Goal: Task Accomplishment & Management: Manage account settings

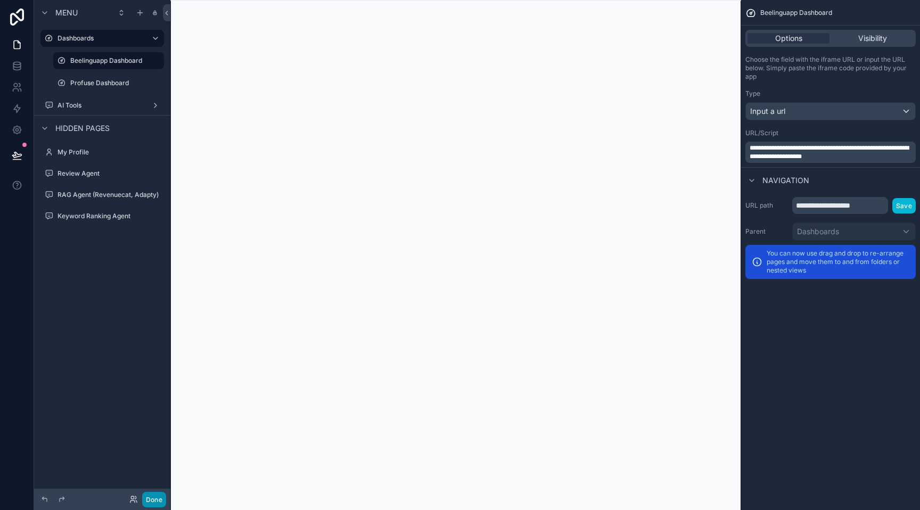
click at [157, 498] on button "Done" at bounding box center [154, 499] width 24 height 15
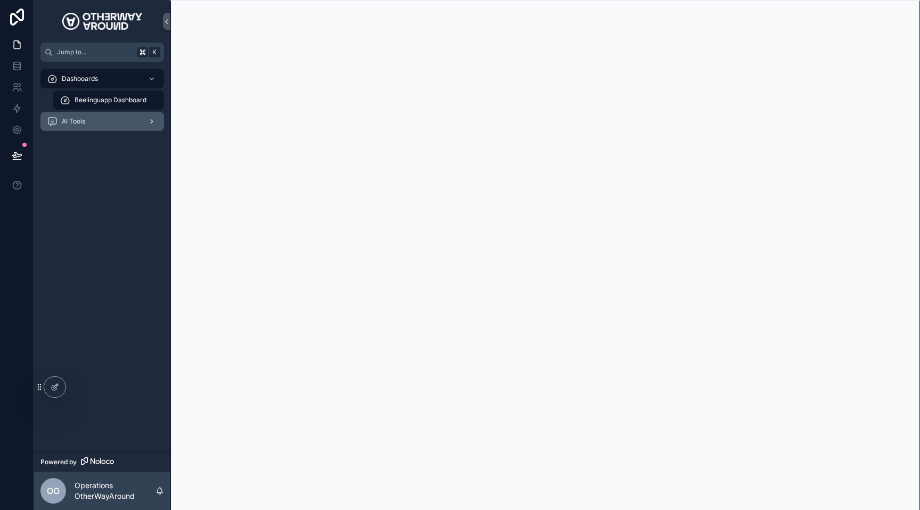
click at [149, 126] on div "scrollable content" at bounding box center [151, 121] width 14 height 17
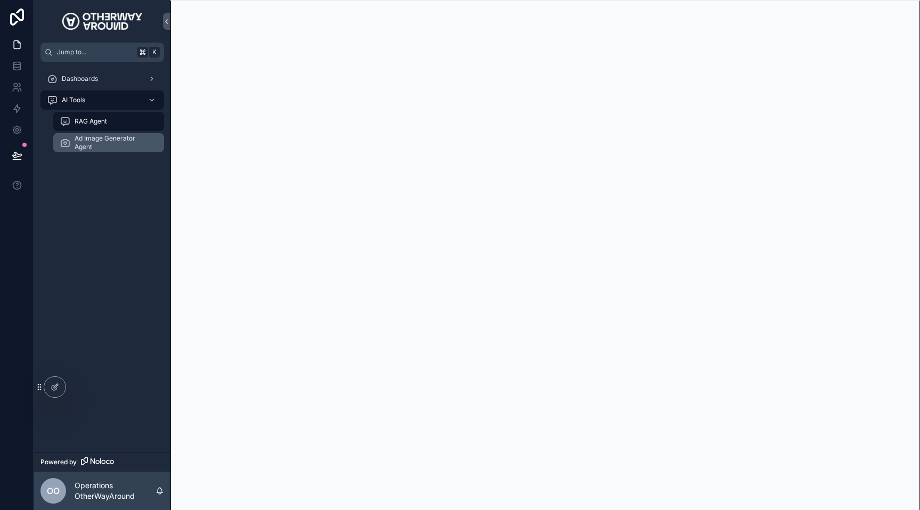
click at [132, 146] on span "Ad Image Generator Agent" at bounding box center [114, 142] width 79 height 17
click at [125, 126] on div "RAG Agent" at bounding box center [109, 121] width 98 height 17
click at [135, 144] on span "Ad Image Generator Agent" at bounding box center [114, 142] width 79 height 17
click at [134, 123] on div "RAG Agent" at bounding box center [109, 121] width 98 height 17
click at [130, 82] on div "Dashboards" at bounding box center [102, 78] width 111 height 17
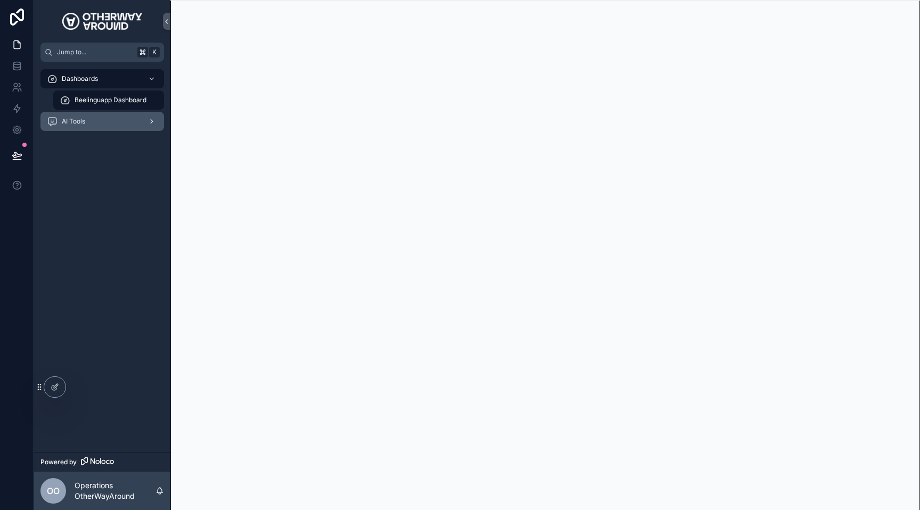
click at [136, 121] on div "AI Tools" at bounding box center [102, 121] width 111 height 17
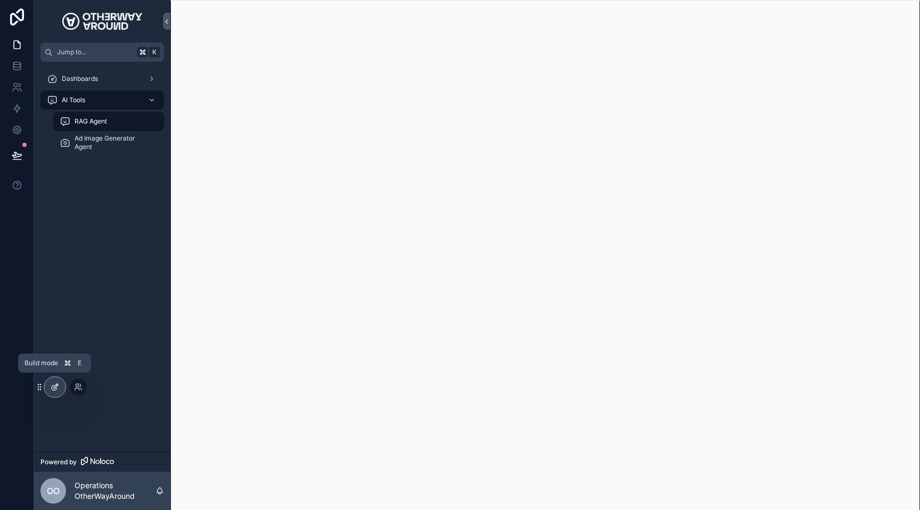
click at [48, 384] on div at bounding box center [54, 387] width 21 height 20
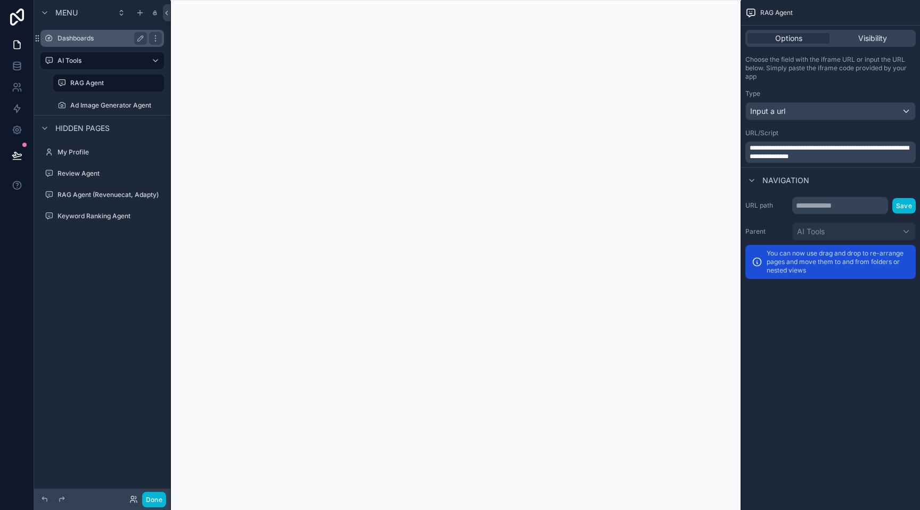
click at [94, 38] on label "Dashboards" at bounding box center [99, 38] width 85 height 9
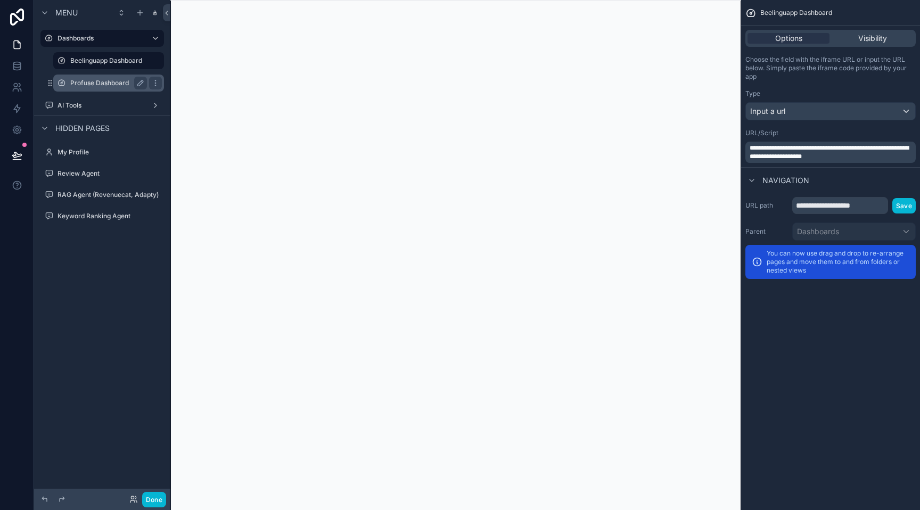
click at [106, 86] on label "Profuse Dashboard" at bounding box center [106, 83] width 72 height 9
click at [157, 503] on button "Done" at bounding box center [154, 499] width 24 height 15
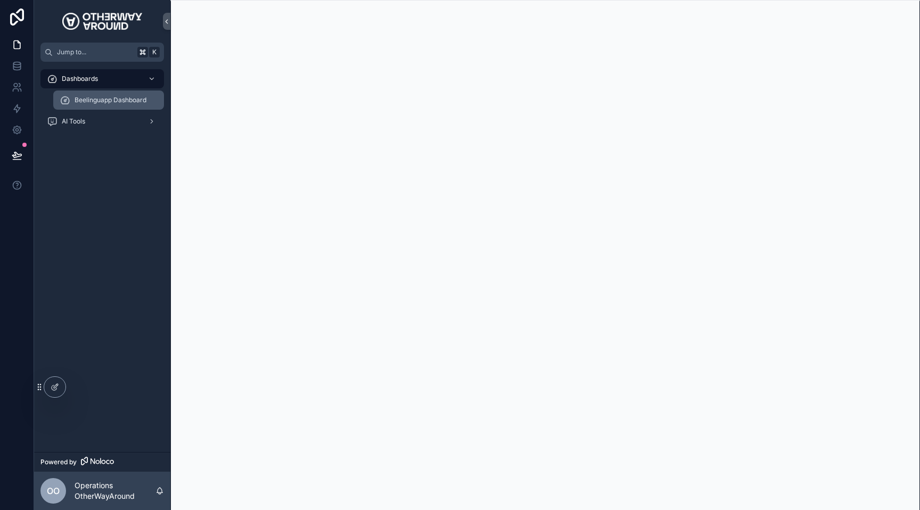
click at [144, 101] on span "Beelinguapp Dashboard" at bounding box center [111, 100] width 72 height 9
click at [143, 125] on div "AI Tools" at bounding box center [102, 121] width 111 height 17
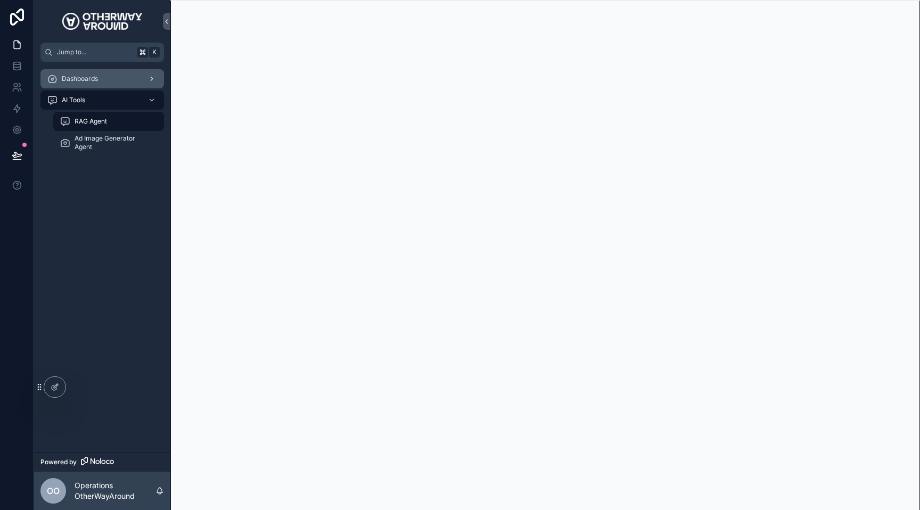
click at [129, 85] on div "Dashboards" at bounding box center [102, 78] width 111 height 17
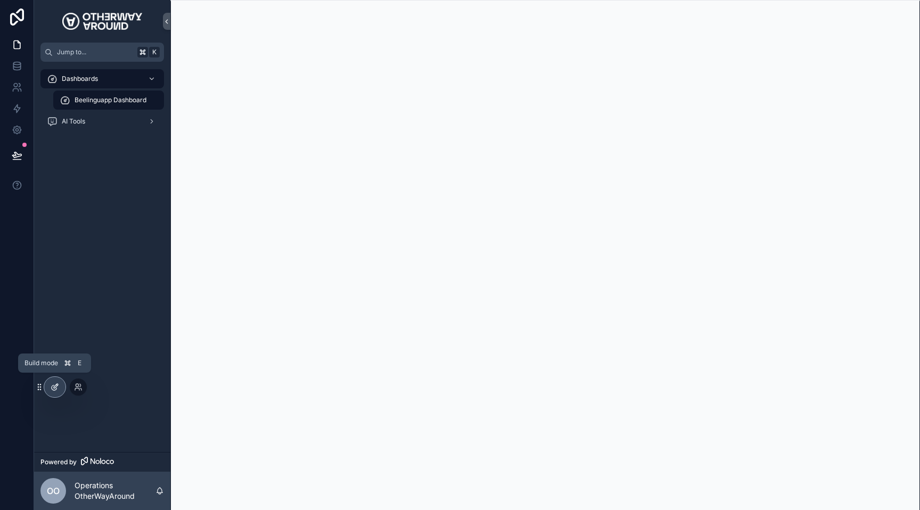
click at [52, 381] on div at bounding box center [54, 387] width 21 height 20
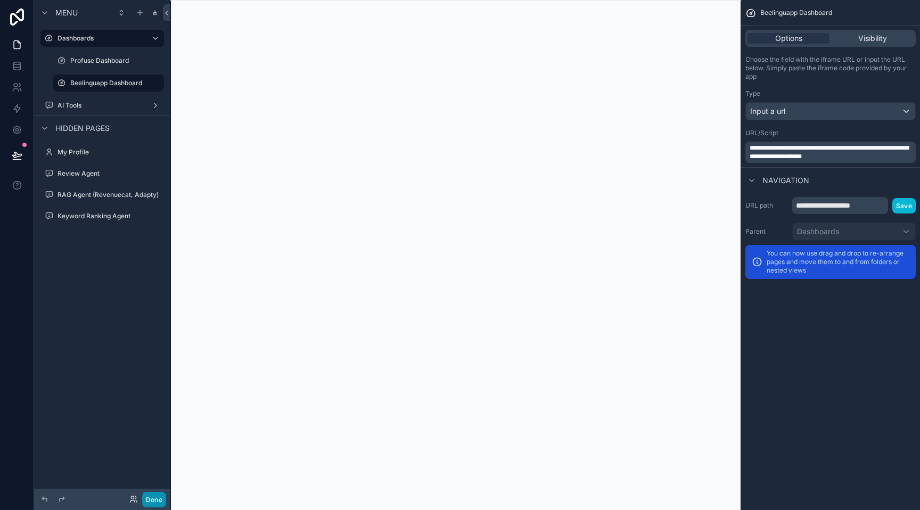
click at [160, 501] on button "Done" at bounding box center [154, 499] width 24 height 15
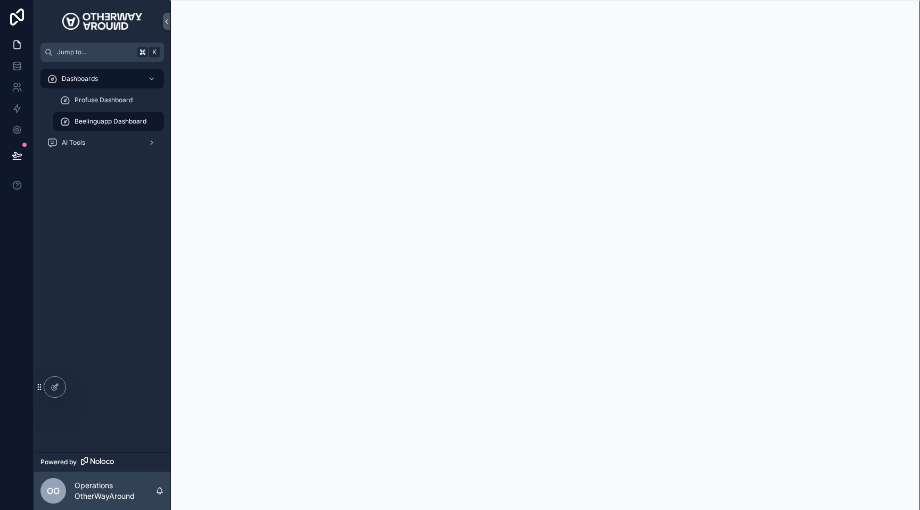
click at [121, 225] on div "Dashboards Profuse Dashboard Beelinguapp Dashboard AI Tools" at bounding box center [102, 257] width 136 height 390
click at [117, 144] on div "AI Tools" at bounding box center [102, 142] width 111 height 17
click at [109, 85] on div "Dashboards" at bounding box center [102, 78] width 111 height 17
click at [55, 386] on icon at bounding box center [55, 387] width 9 height 9
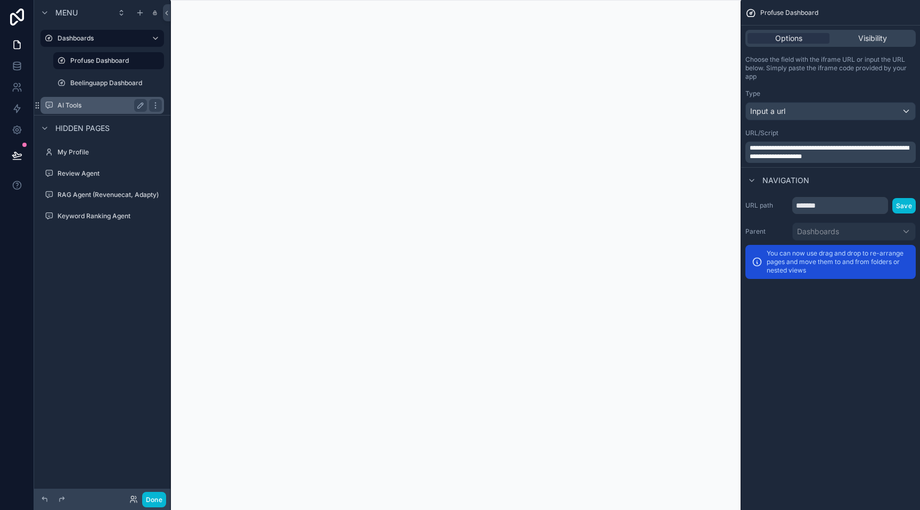
click at [98, 110] on div "AI Tools" at bounding box center [101, 105] width 89 height 13
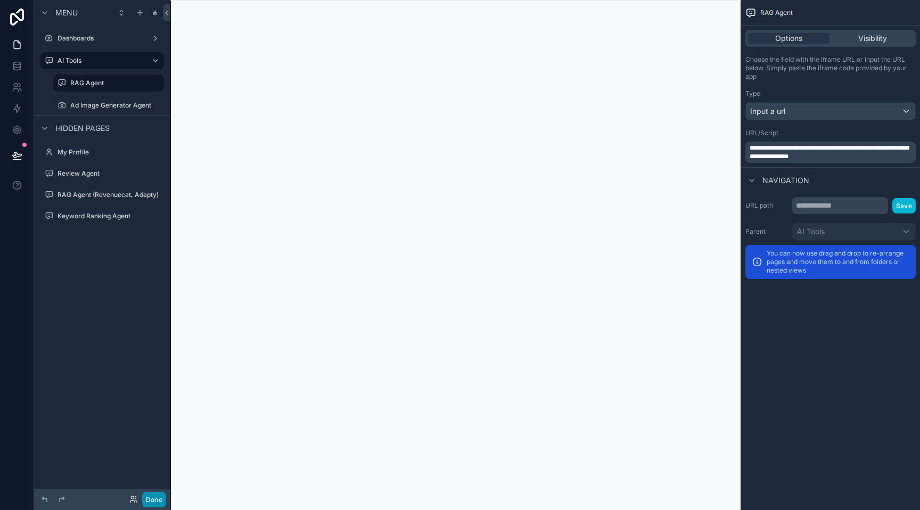
click at [153, 494] on button "Done" at bounding box center [154, 499] width 24 height 15
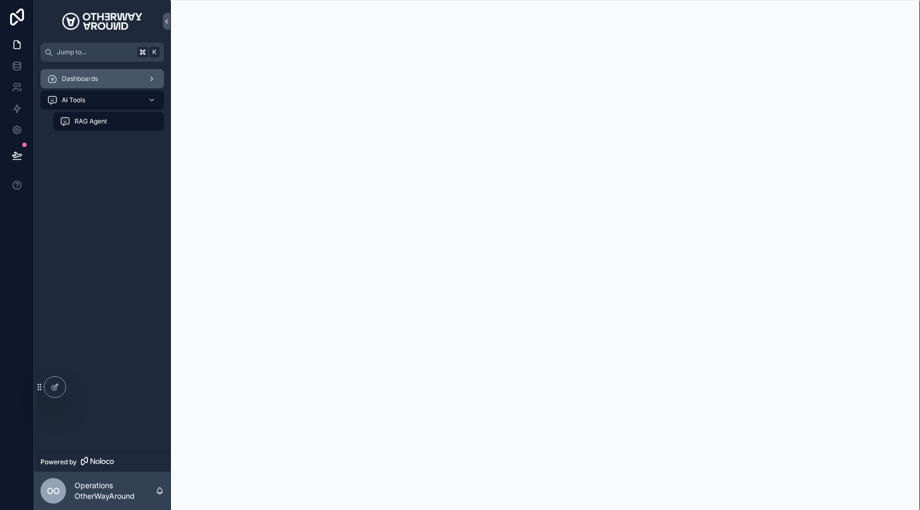
click at [122, 81] on div "Dashboards" at bounding box center [102, 78] width 111 height 17
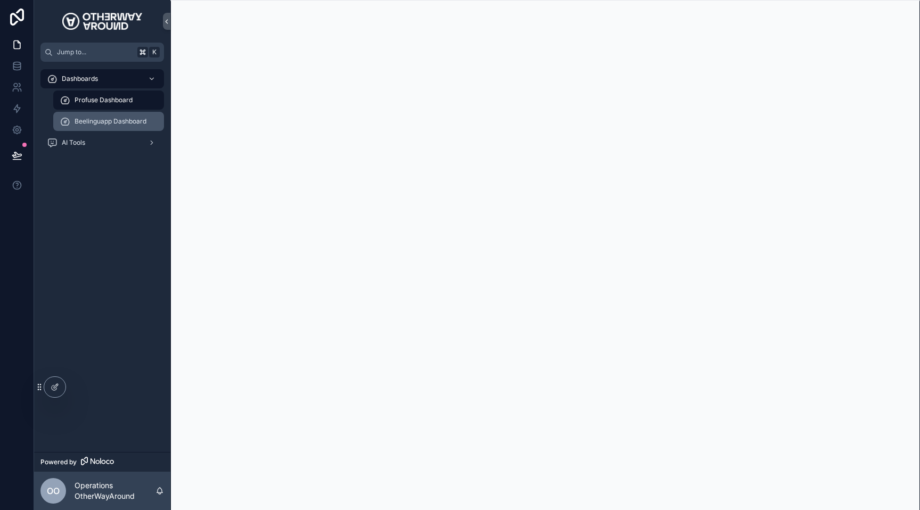
click at [136, 120] on span "Beelinguapp Dashboard" at bounding box center [111, 121] width 72 height 9
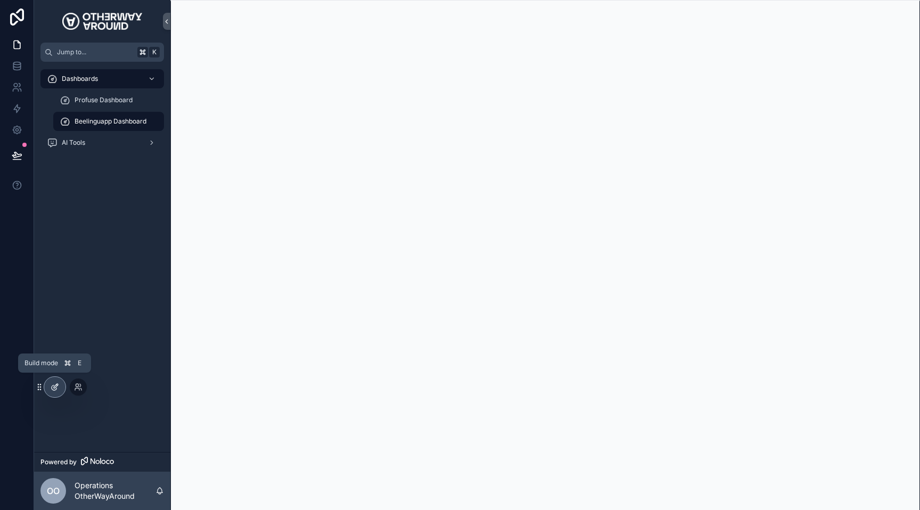
click at [55, 387] on icon at bounding box center [56, 386] width 4 height 4
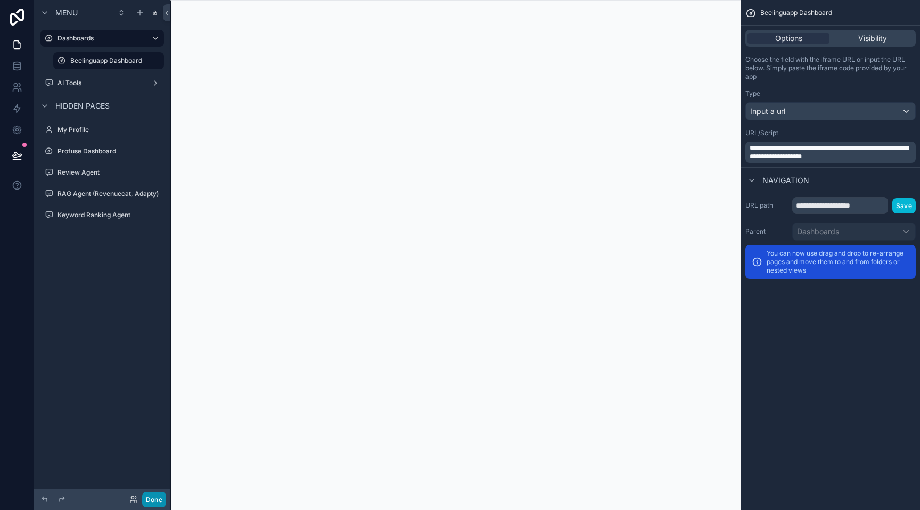
click at [151, 503] on button "Done" at bounding box center [154, 499] width 24 height 15
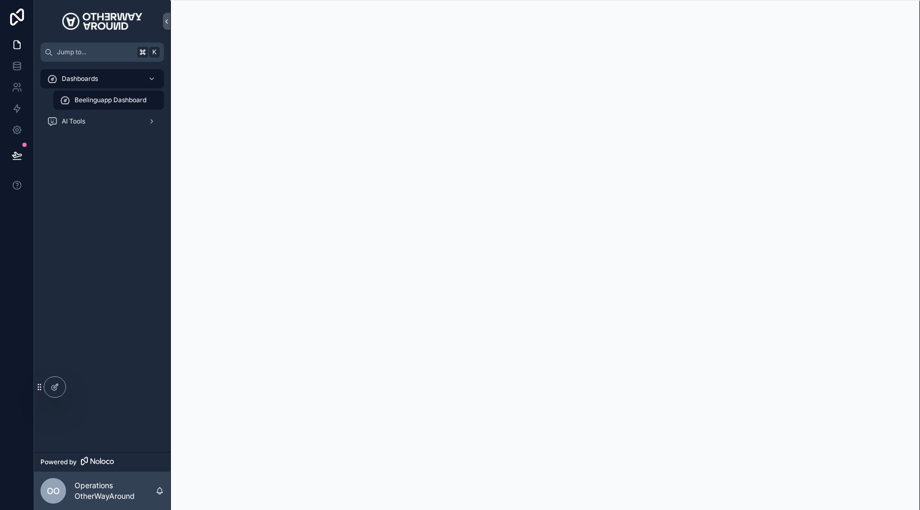
click at [165, 138] on div "Dashboards Beelinguapp Dashboard AI Tools" at bounding box center [102, 103] width 136 height 83
click at [76, 117] on span "AI Tools" at bounding box center [73, 121] width 23 height 9
click at [77, 71] on div "Dashboards" at bounding box center [102, 78] width 111 height 17
click at [83, 128] on div "AI Tools" at bounding box center [102, 121] width 111 height 17
click at [53, 386] on icon at bounding box center [55, 387] width 9 height 9
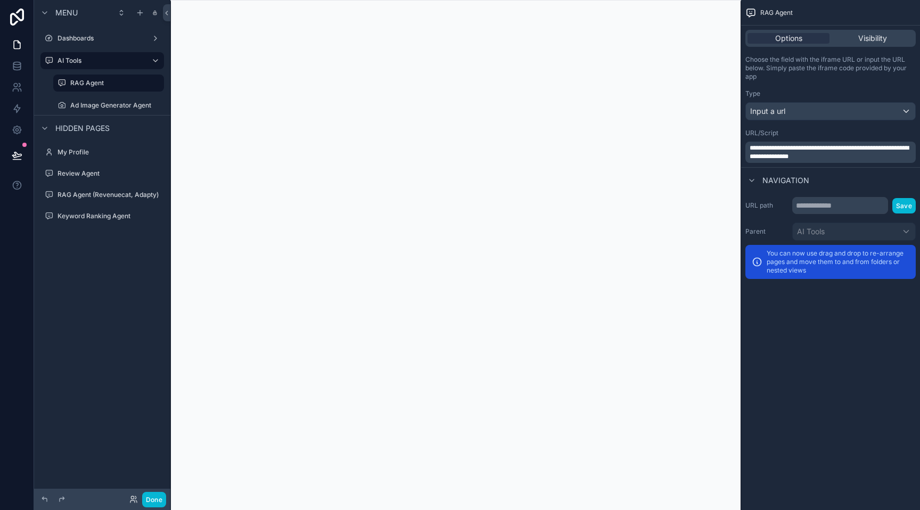
click at [85, 39] on label "Dashboards" at bounding box center [101, 38] width 89 height 9
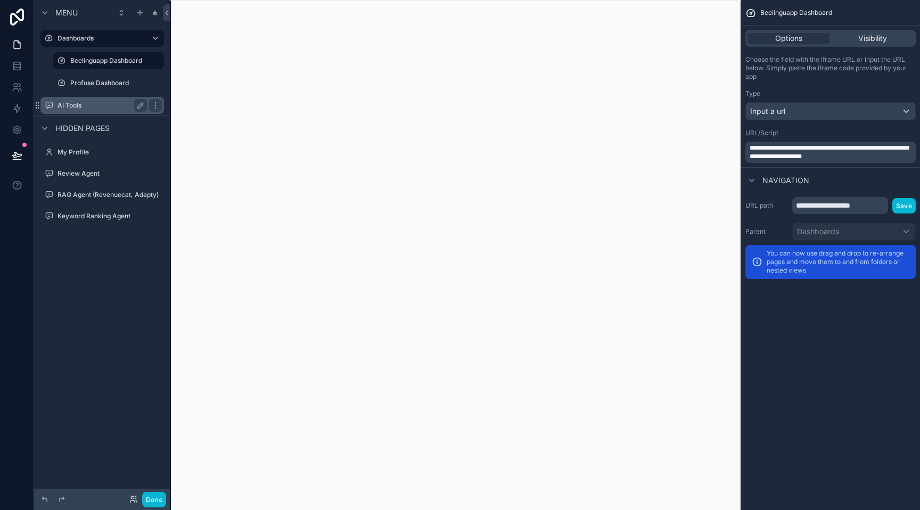
click at [67, 102] on label "AI Tools" at bounding box center [99, 105] width 85 height 9
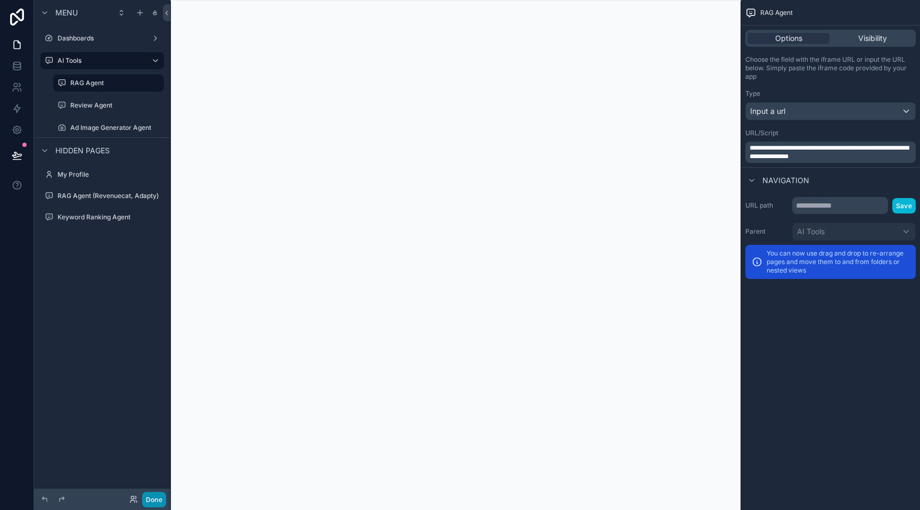
click at [153, 495] on button "Done" at bounding box center [154, 499] width 24 height 15
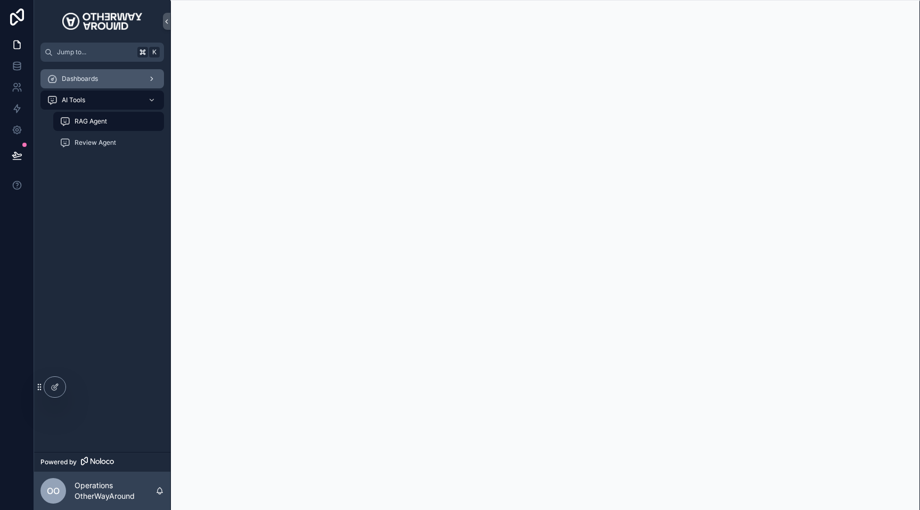
click at [110, 81] on div "Dashboards" at bounding box center [102, 78] width 111 height 17
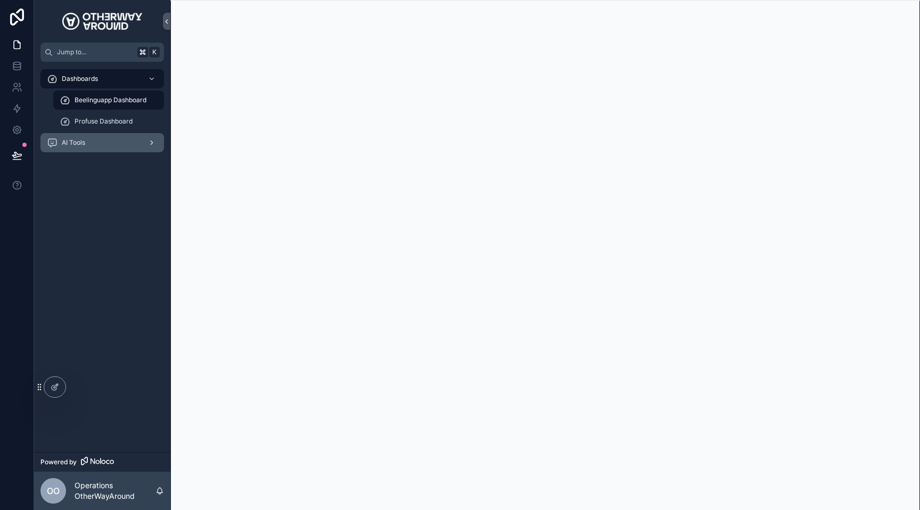
click at [110, 138] on div "AI Tools" at bounding box center [102, 142] width 111 height 17
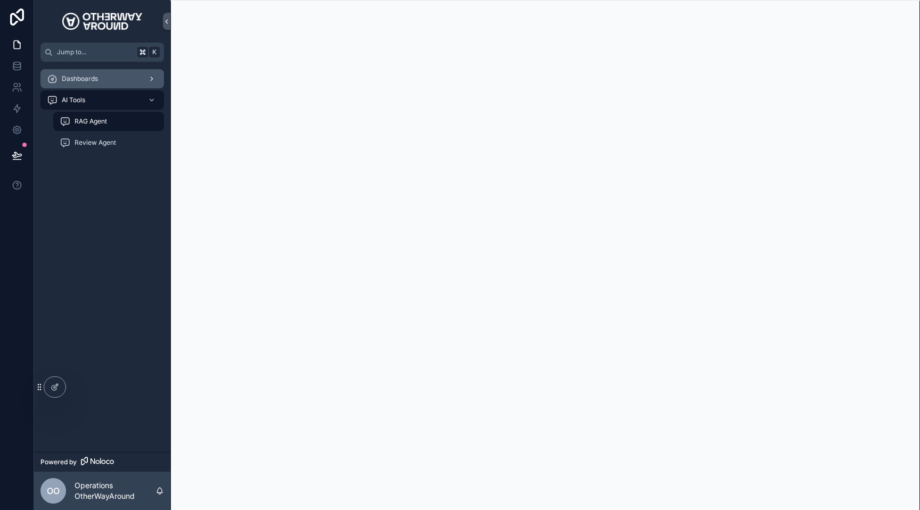
click at [111, 79] on div "Dashboards" at bounding box center [102, 78] width 111 height 17
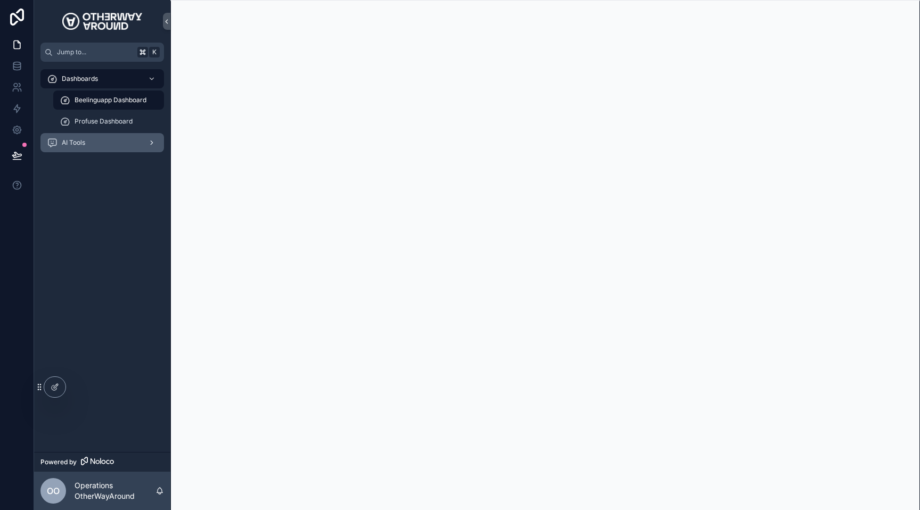
click at [108, 143] on div "AI Tools" at bounding box center [102, 142] width 111 height 17
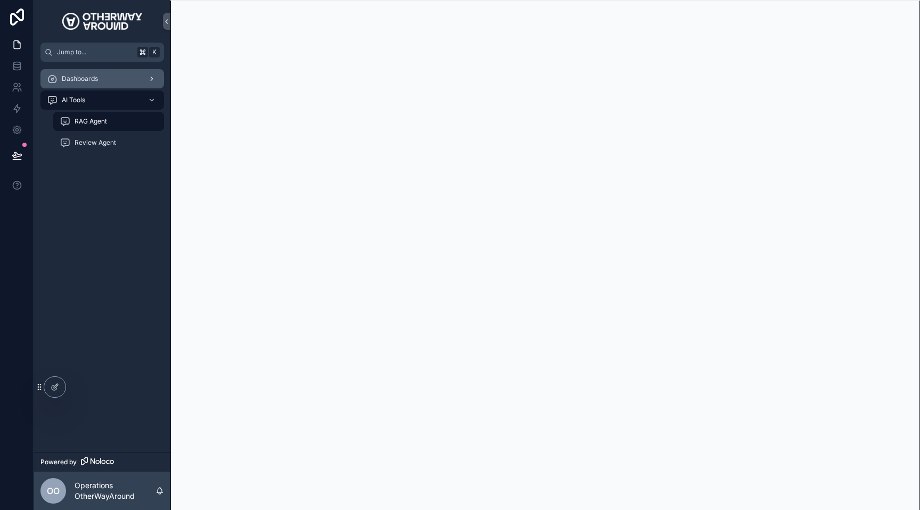
click at [93, 86] on div "Dashboards" at bounding box center [102, 78] width 111 height 17
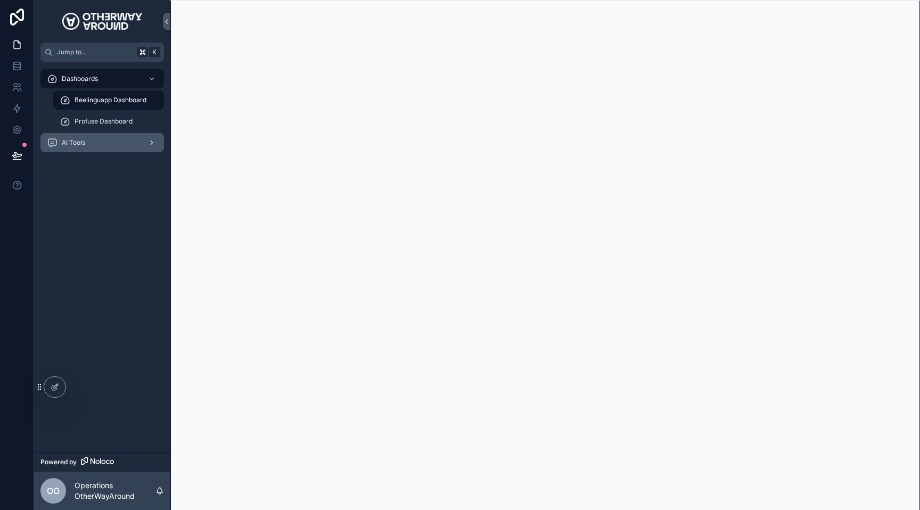
click at [97, 141] on div "AI Tools" at bounding box center [102, 142] width 111 height 17
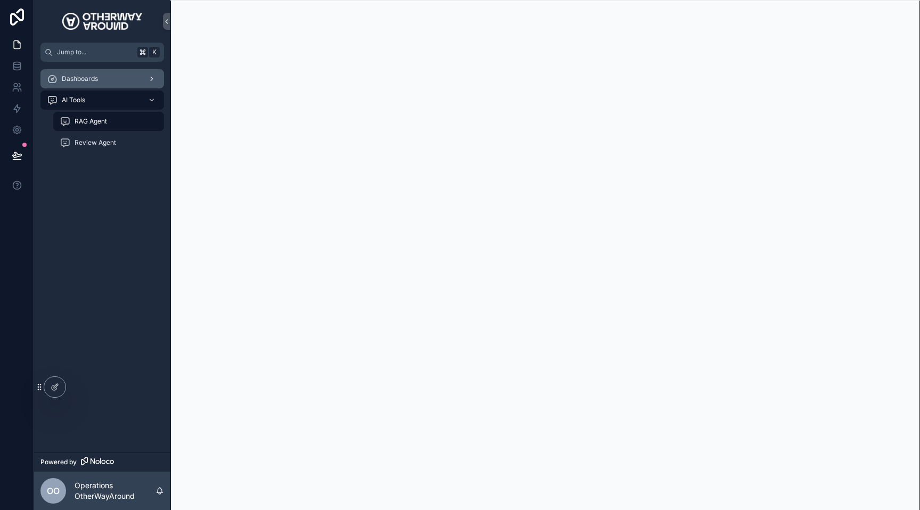
click at [97, 82] on span "Dashboards" at bounding box center [80, 79] width 36 height 9
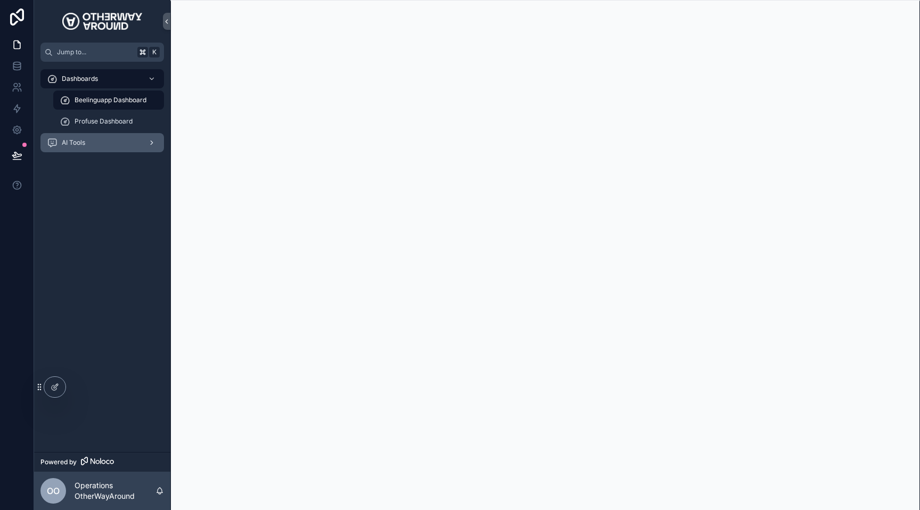
click at [111, 145] on div "AI Tools" at bounding box center [102, 142] width 111 height 17
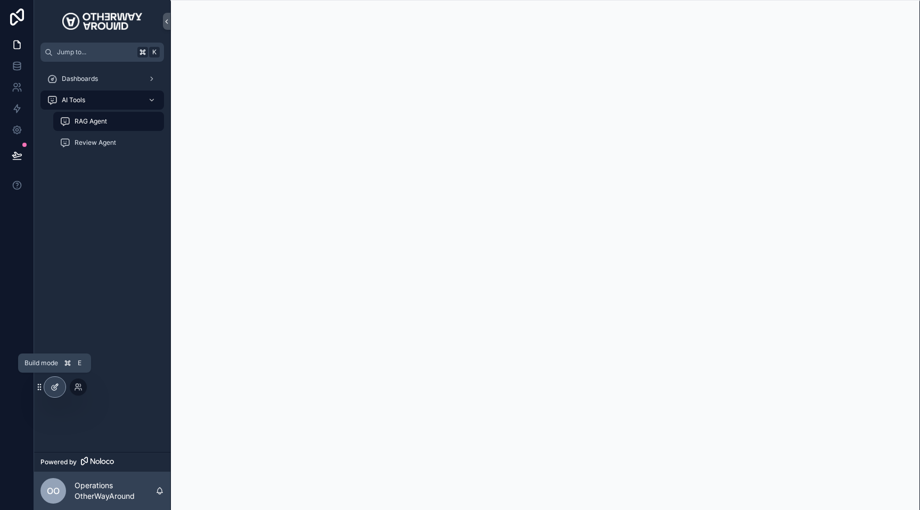
click at [53, 388] on icon at bounding box center [55, 387] width 9 height 9
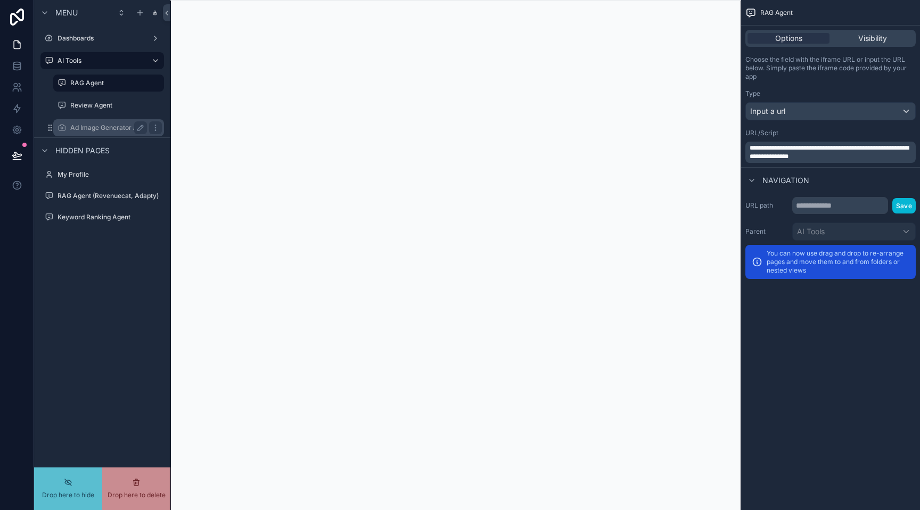
click at [0, 0] on div "scrollable content" at bounding box center [0, 0] width 0 height 0
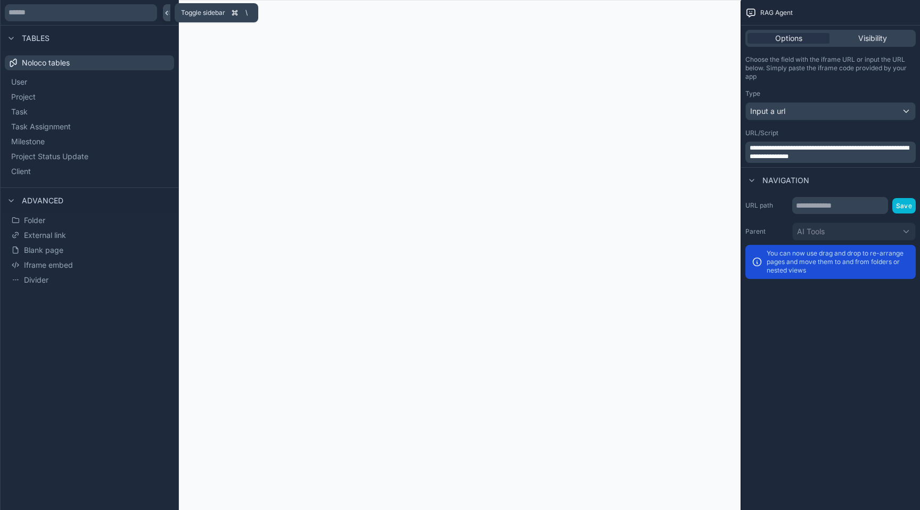
click at [167, 15] on icon at bounding box center [166, 13] width 7 height 8
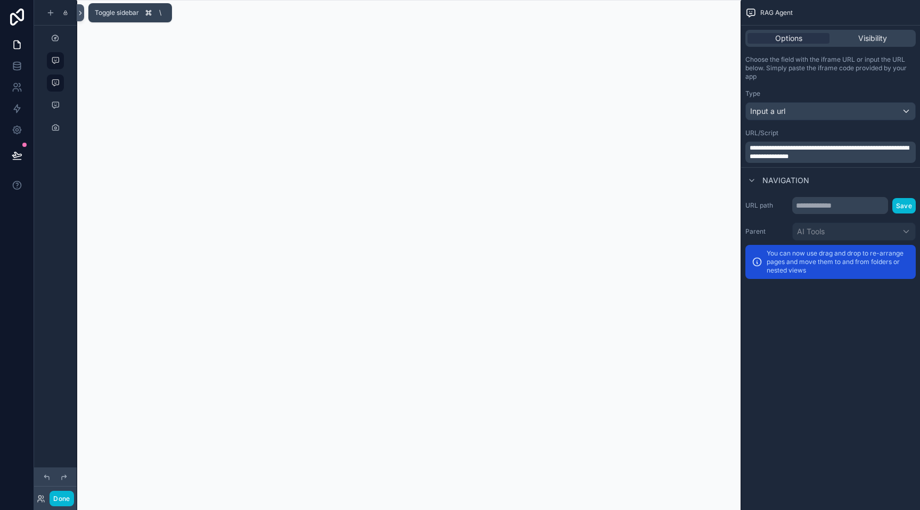
click at [78, 17] on icon at bounding box center [80, 13] width 7 height 8
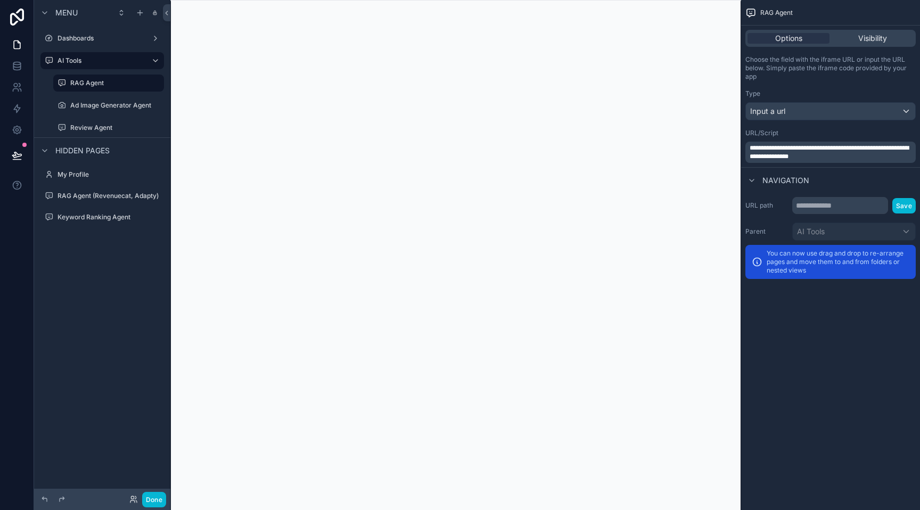
click at [240, 133] on div "scrollable content" at bounding box center [455, 255] width 571 height 510
click at [152, 505] on button "Done" at bounding box center [154, 499] width 24 height 15
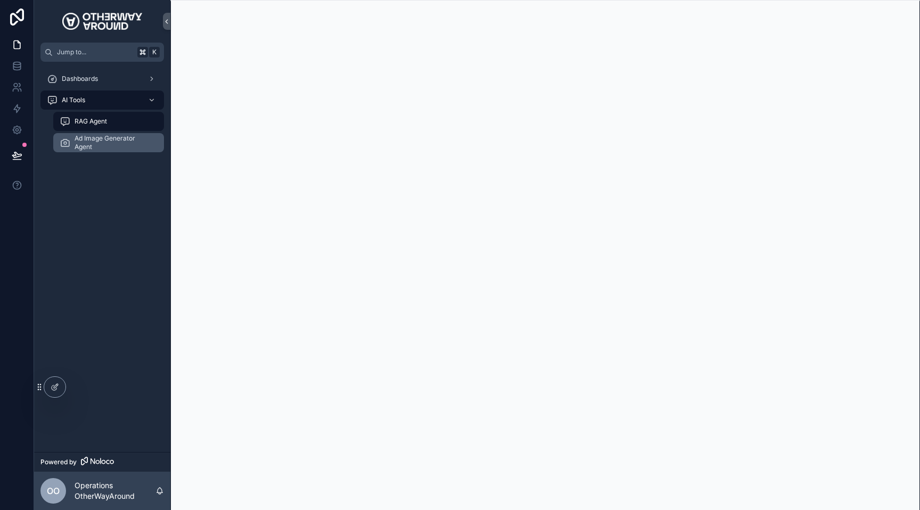
click at [116, 143] on span "Ad Image Generator Agent" at bounding box center [114, 142] width 79 height 17
click at [97, 85] on div "Dashboards" at bounding box center [102, 78] width 111 height 17
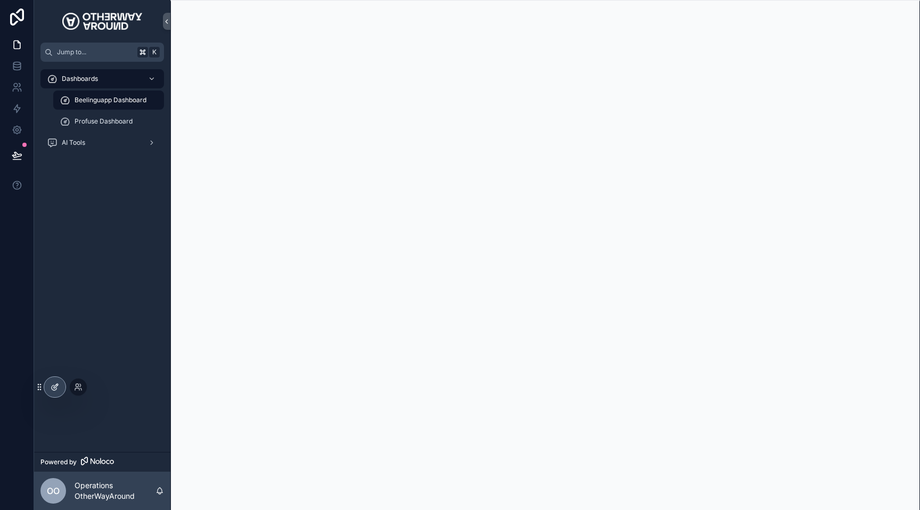
click at [56, 389] on icon at bounding box center [55, 387] width 9 height 9
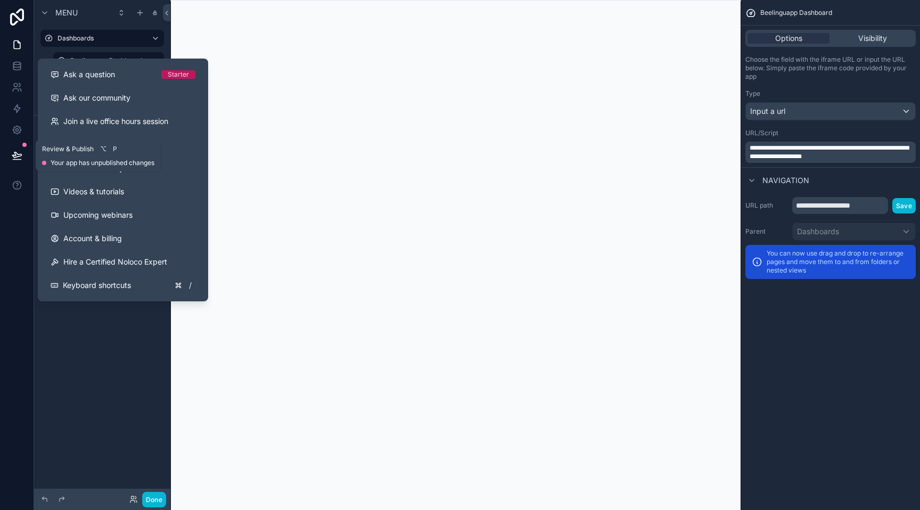
click at [17, 154] on icon at bounding box center [16, 154] width 9 height 5
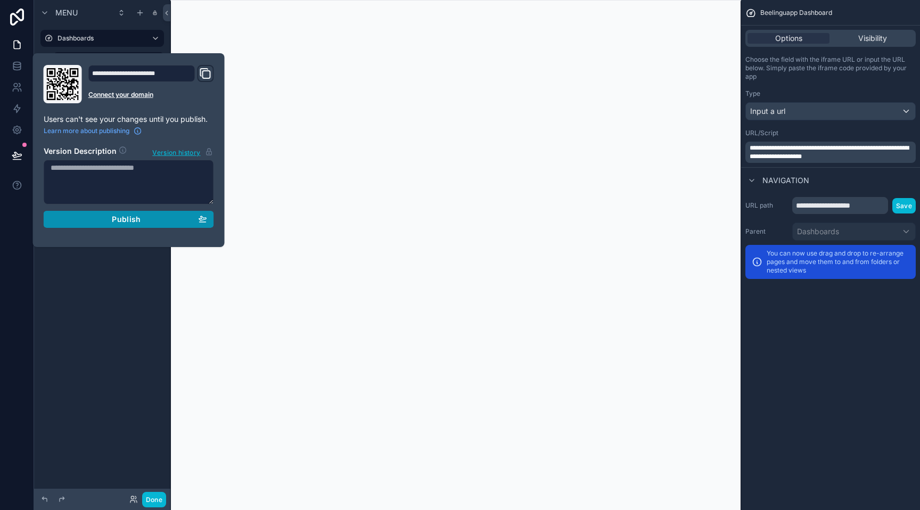
click at [88, 218] on div "Publish" at bounding box center [129, 220] width 157 height 10
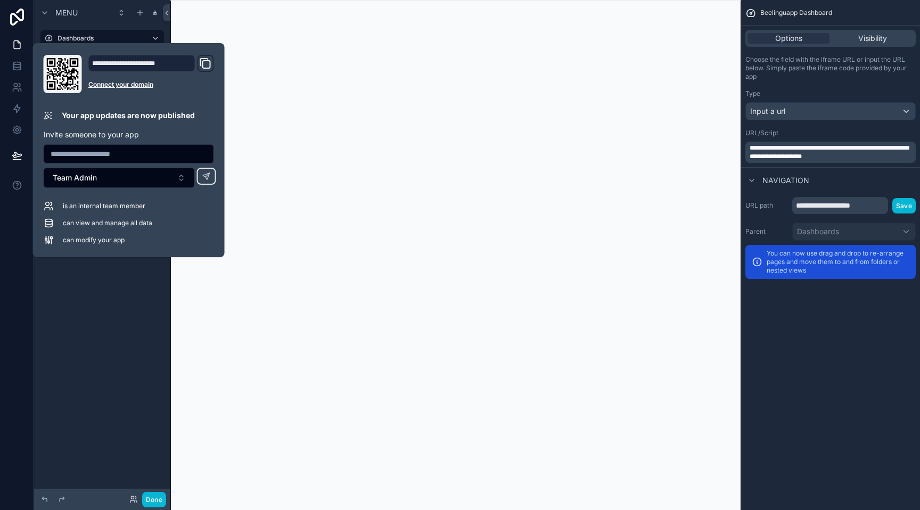
click at [106, 329] on div "Menu Dashboards Beelinguapp Dashboard Profuse Dashboard AI Tools Hidden pages M…" at bounding box center [102, 248] width 136 height 497
